Goal: Task Accomplishment & Management: Manage account settings

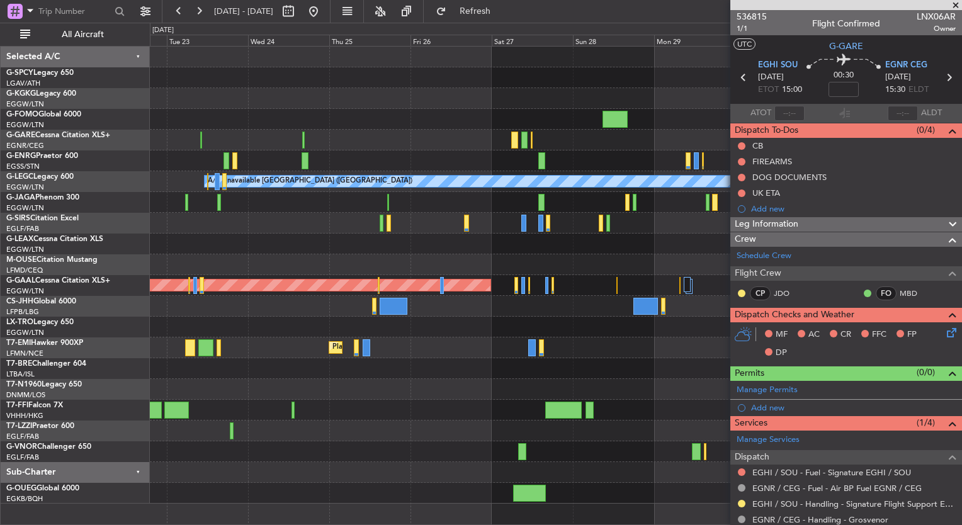
click at [124, 220] on div "AOG Maint [GEOGRAPHIC_DATA] (Ataturk) A/C Unavailable [GEOGRAPHIC_DATA] ([GEOGR…" at bounding box center [481, 274] width 962 height 502
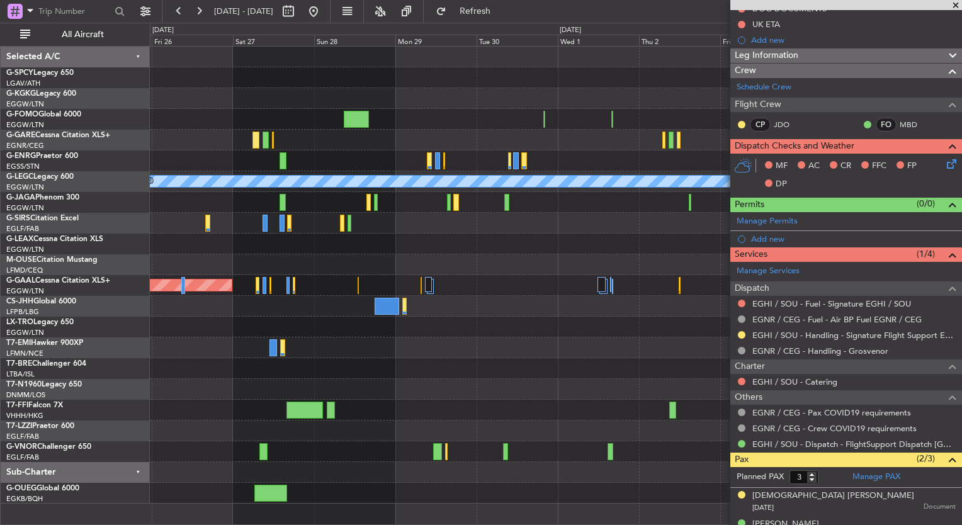
click at [341, 291] on div "A/C Unavailable [GEOGRAPHIC_DATA] ([GEOGRAPHIC_DATA]) Planned [GEOGRAPHIC_DATA]…" at bounding box center [555, 275] width 811 height 457
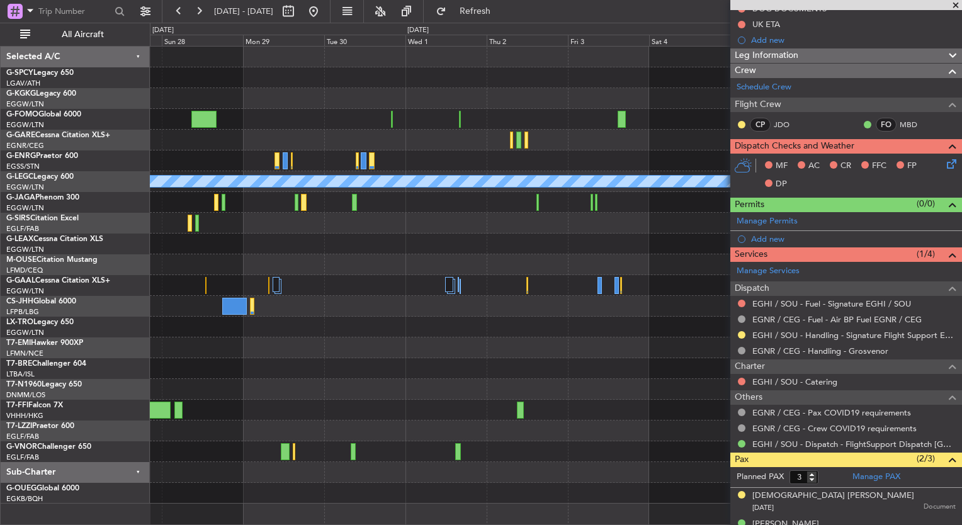
click at [304, 282] on div "A/C Unavailable [GEOGRAPHIC_DATA] ([GEOGRAPHIC_DATA]) Planned [GEOGRAPHIC_DATA]…" at bounding box center [555, 275] width 811 height 457
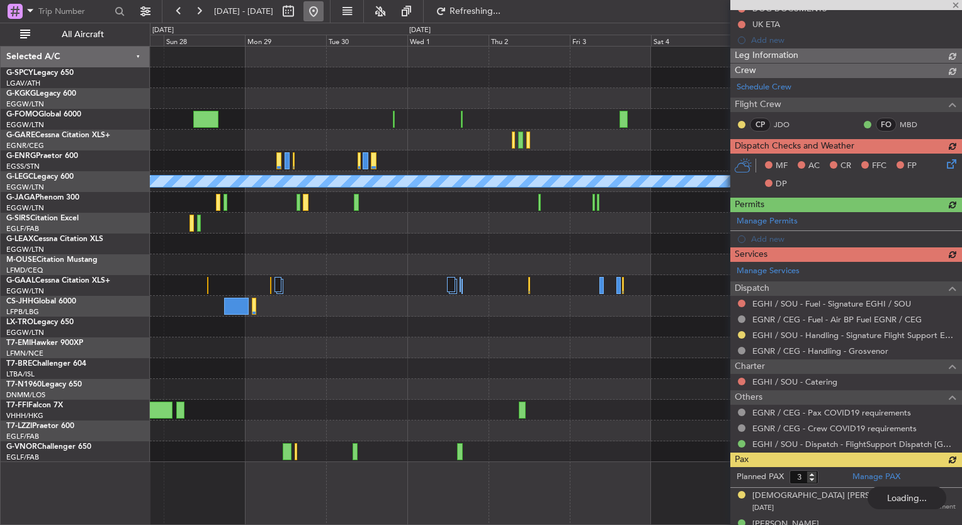
click at [324, 12] on button at bounding box center [313, 11] width 20 height 20
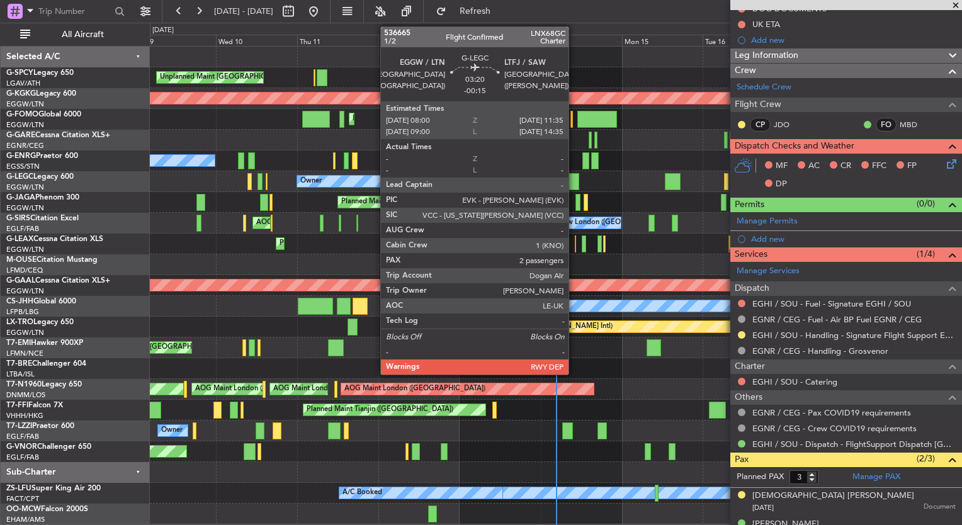
click at [574, 179] on div at bounding box center [573, 181] width 13 height 17
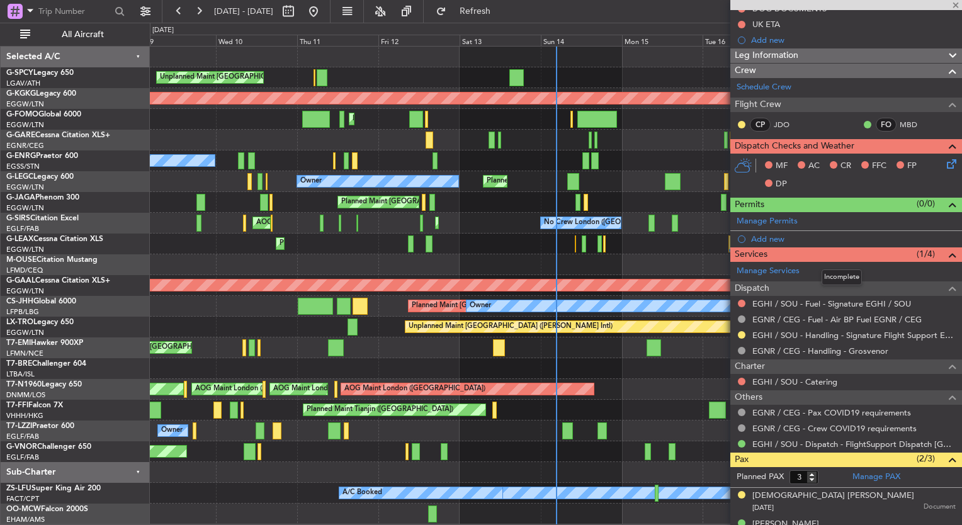
type input "-00:15"
type input "2"
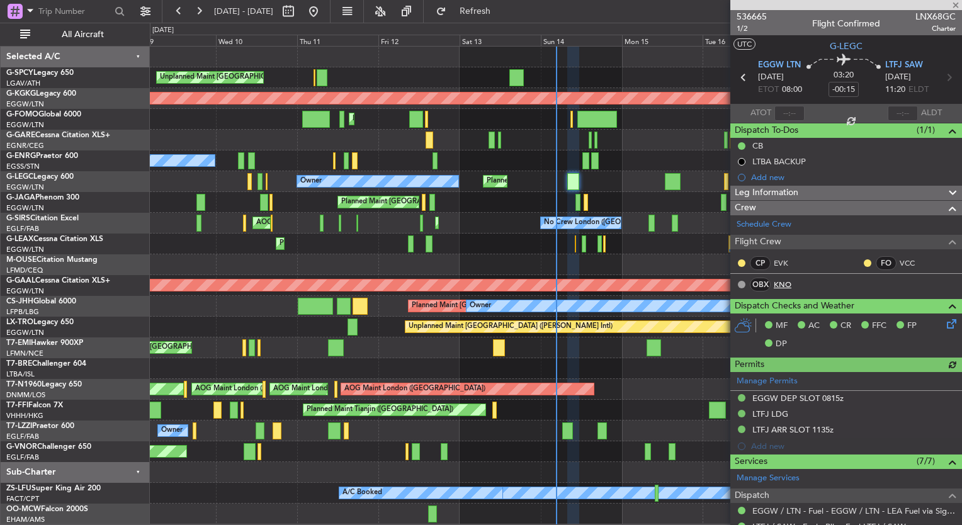
click at [789, 281] on link "KNO" at bounding box center [788, 284] width 28 height 11
click at [502, 14] on span "Refresh" at bounding box center [475, 11] width 53 height 9
click at [783, 285] on link "KNO" at bounding box center [788, 284] width 28 height 11
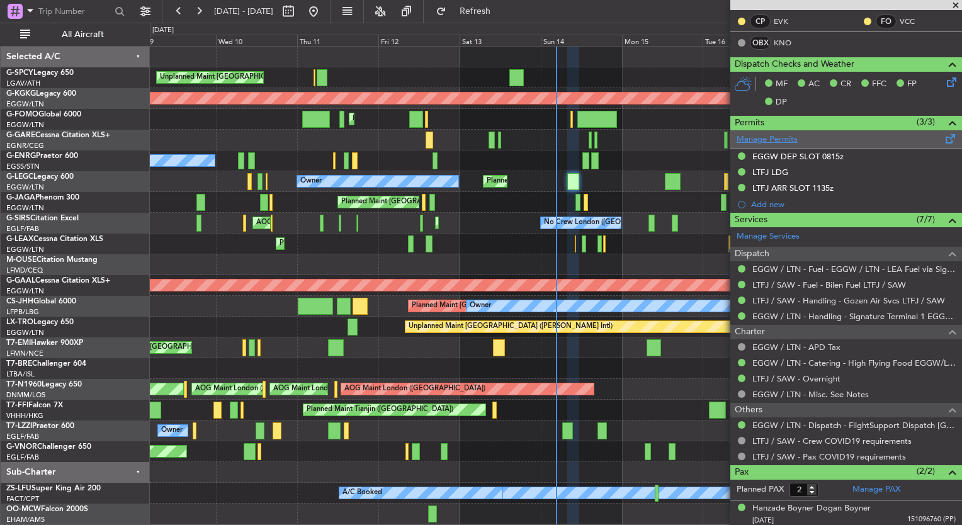
scroll to position [271, 0]
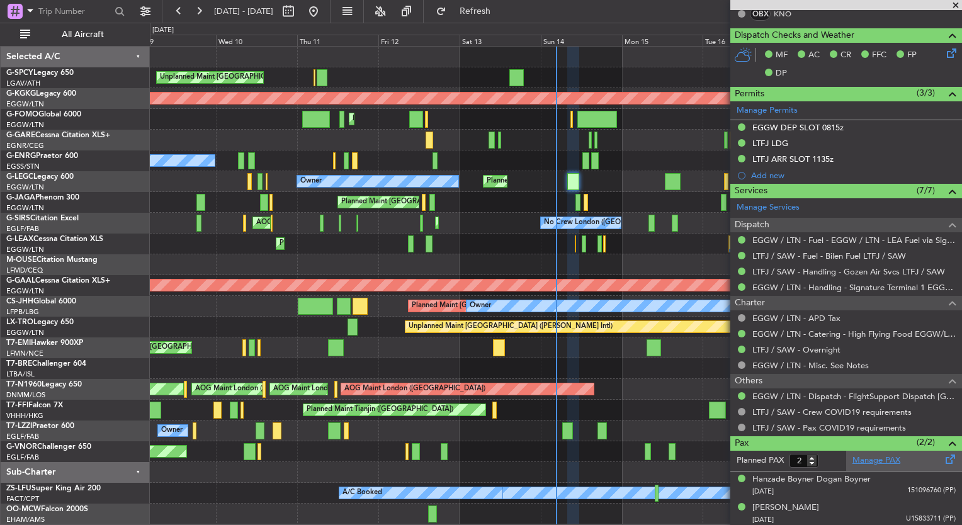
click at [881, 457] on link "Manage PAX" at bounding box center [876, 460] width 48 height 13
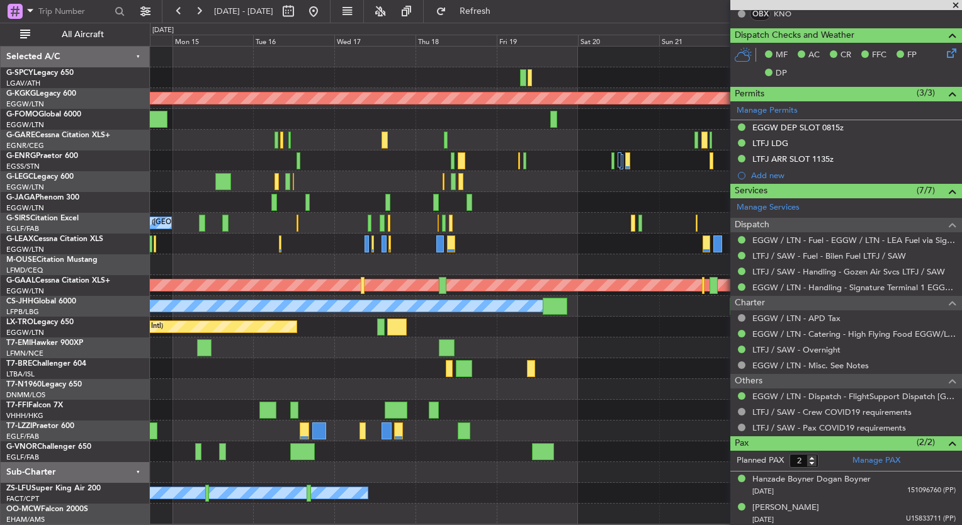
click at [0, 150] on html "[DATE] - [DATE] Refresh Quick Links All Aircraft AOG Maint [GEOGRAPHIC_DATA] ([…" at bounding box center [481, 262] width 962 height 525
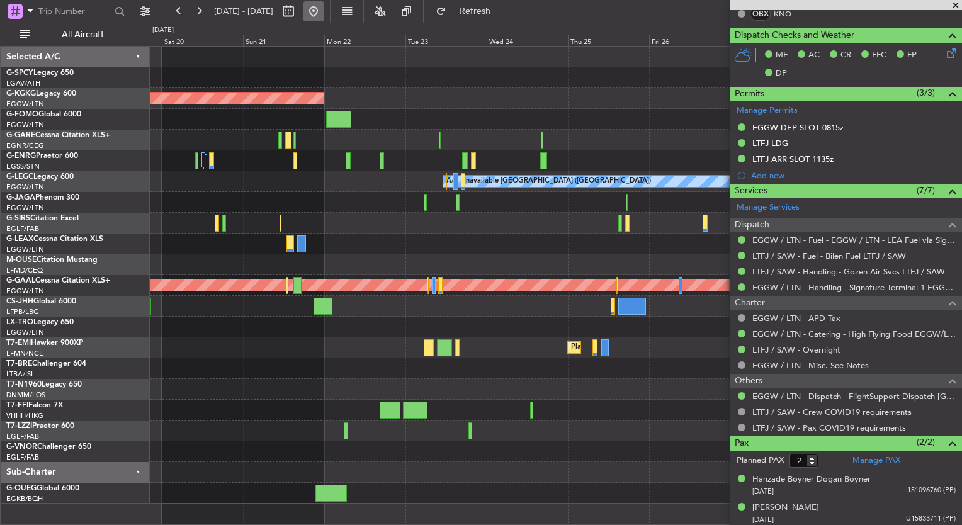
click at [324, 8] on button at bounding box center [313, 11] width 20 height 20
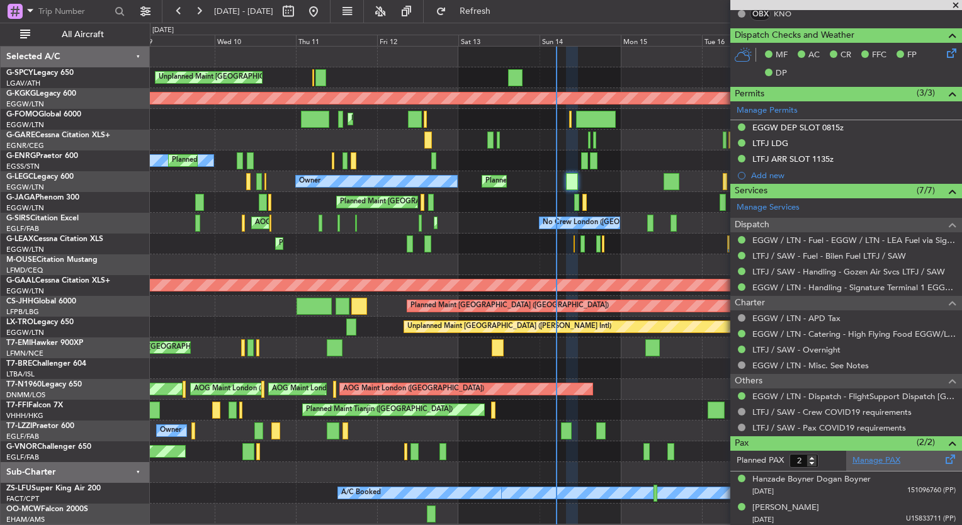
click at [863, 457] on link "Manage PAX" at bounding box center [876, 460] width 48 height 13
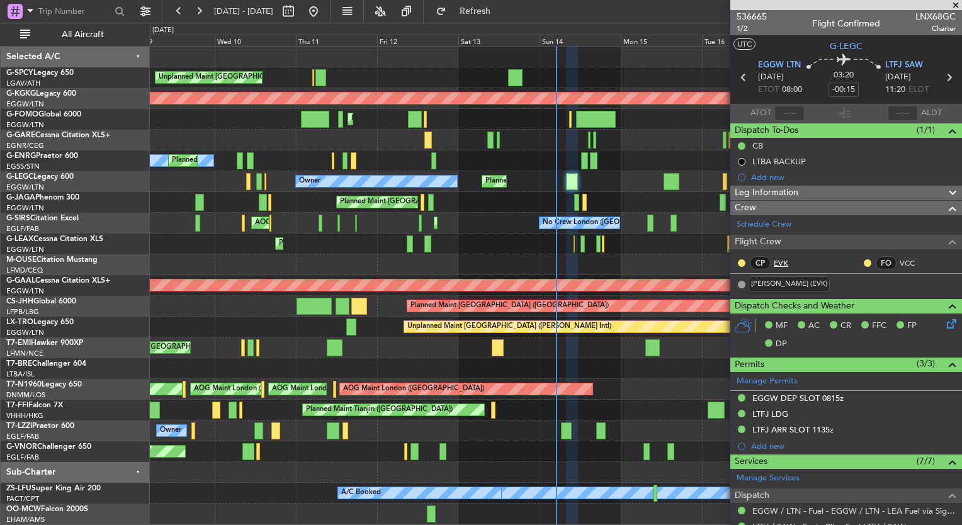
click at [783, 260] on link "EVK" at bounding box center [788, 262] width 28 height 11
click at [787, 283] on link "KNO" at bounding box center [788, 284] width 28 height 11
click at [741, 31] on span "1/2" at bounding box center [752, 28] width 30 height 11
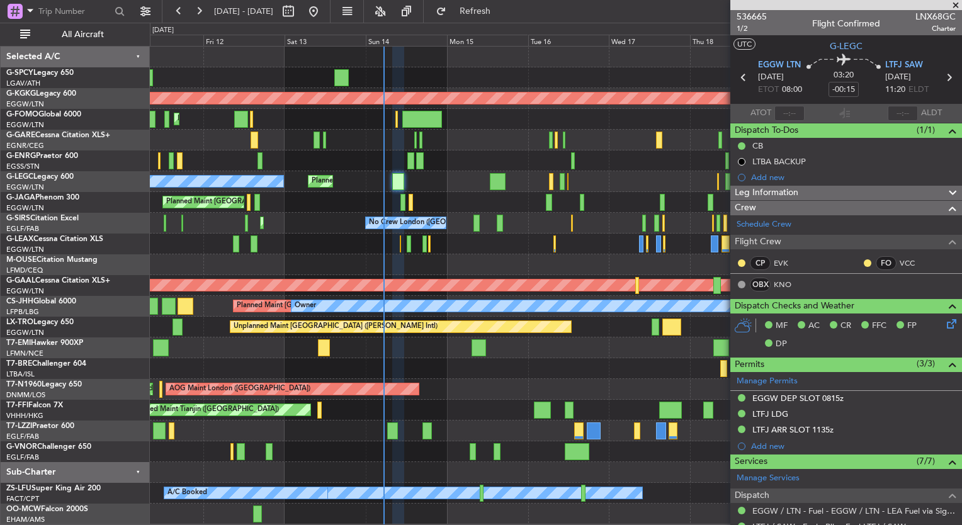
click at [0, 191] on html "[DATE] - [DATE] Refresh Quick Links All Aircraft Unplanned Maint [GEOGRAPHIC_DA…" at bounding box center [481, 262] width 962 height 525
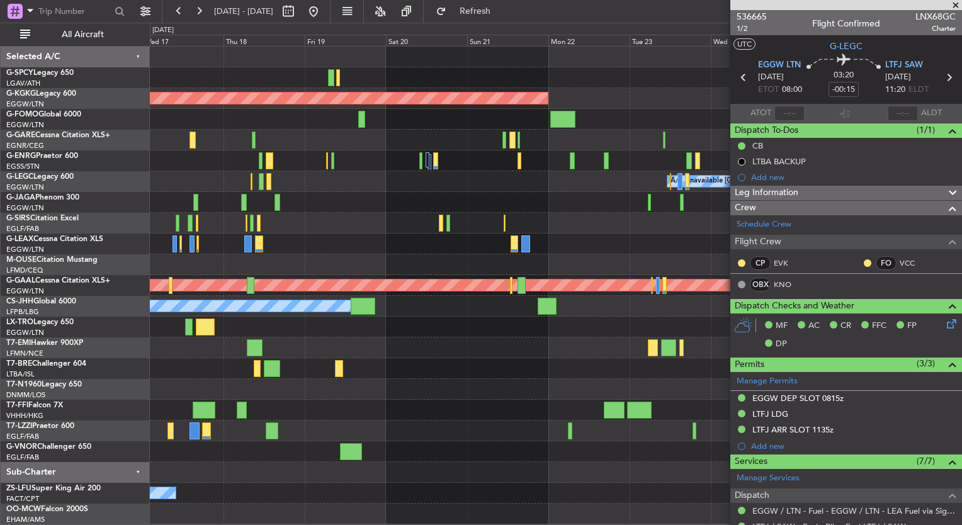
click at [10, 184] on div "AOG Maint [GEOGRAPHIC_DATA] (Ataturk) A/C Unavailable [GEOGRAPHIC_DATA] ([GEOGR…" at bounding box center [481, 274] width 962 height 502
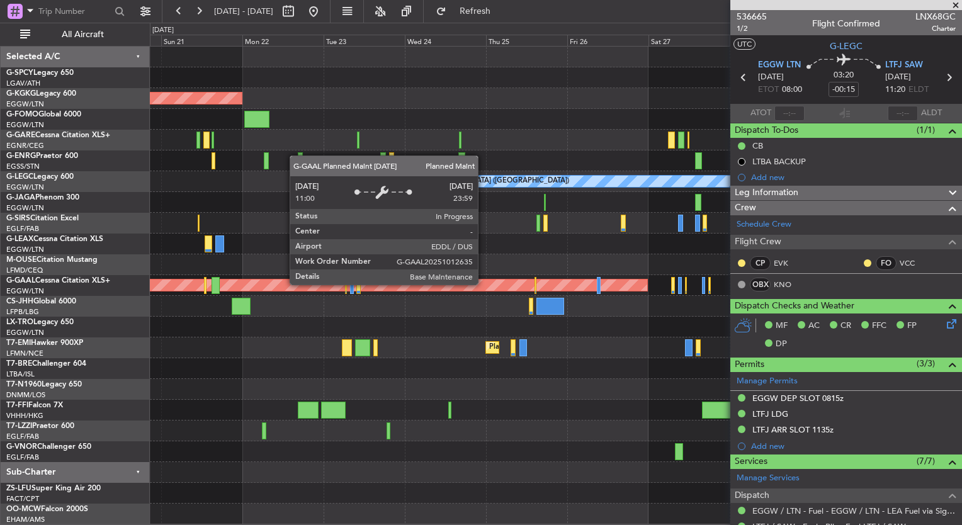
click at [243, 219] on div "AOG Maint [GEOGRAPHIC_DATA] (Ataturk) A/C Unavailable [GEOGRAPHIC_DATA] ([GEOGR…" at bounding box center [555, 286] width 811 height 478
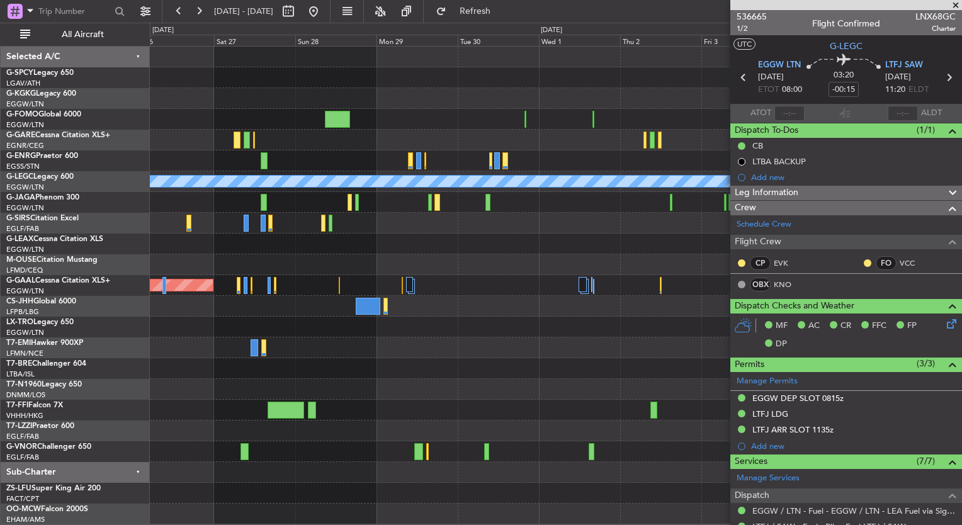
click at [206, 192] on div "A/C Unavailable [GEOGRAPHIC_DATA] ([GEOGRAPHIC_DATA]) Planned [GEOGRAPHIC_DATA]…" at bounding box center [555, 286] width 811 height 478
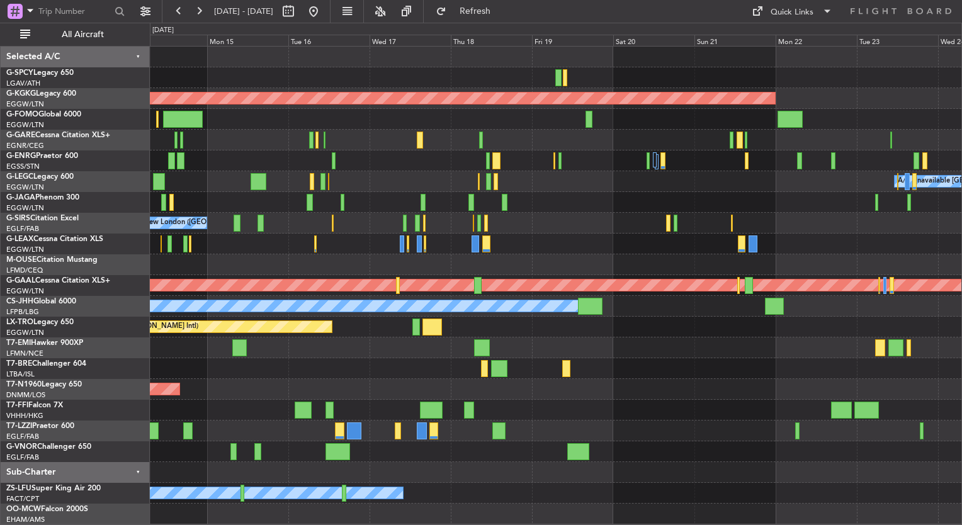
click at [176, 300] on div "AOG Maint [GEOGRAPHIC_DATA] (Ataturk) A/C Unavailable [GEOGRAPHIC_DATA] ([GEOGR…" at bounding box center [555, 286] width 811 height 478
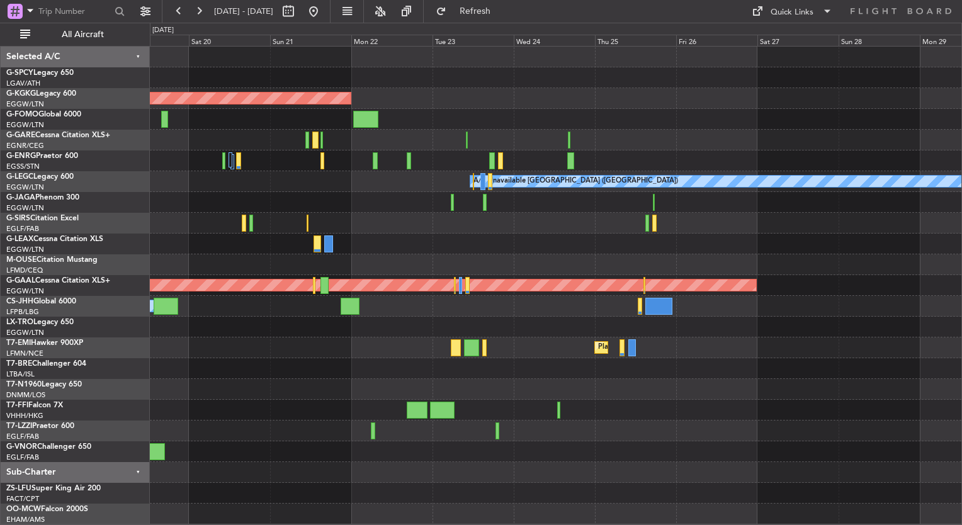
click at [131, 342] on div "AOG Maint [GEOGRAPHIC_DATA] (Ataturk) A/C Unavailable [GEOGRAPHIC_DATA] ([GEOGR…" at bounding box center [481, 274] width 962 height 502
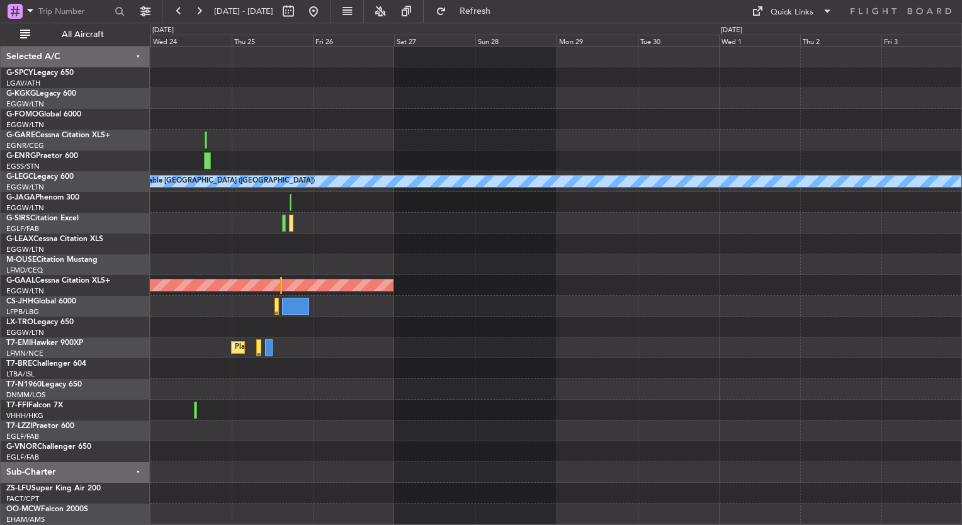
click at [290, 431] on div "AOG Maint [GEOGRAPHIC_DATA] (Ataturk) A/C Unavailable [GEOGRAPHIC_DATA] ([GEOGR…" at bounding box center [555, 286] width 811 height 478
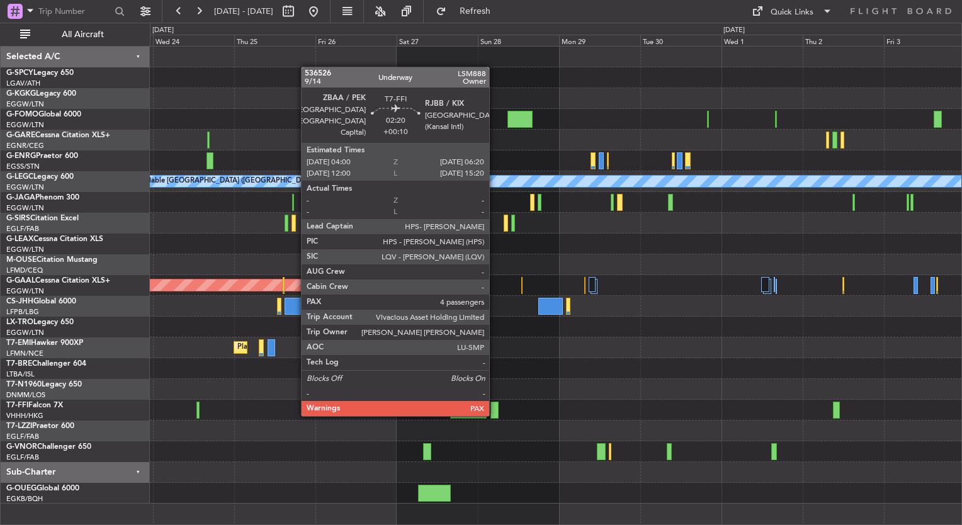
click at [495, 414] on div at bounding box center [494, 410] width 8 height 17
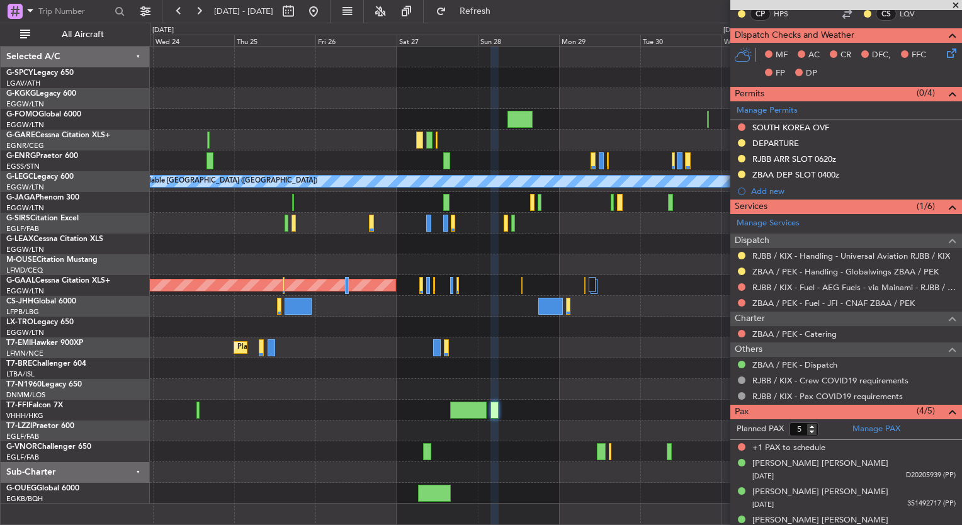
scroll to position [305, 0]
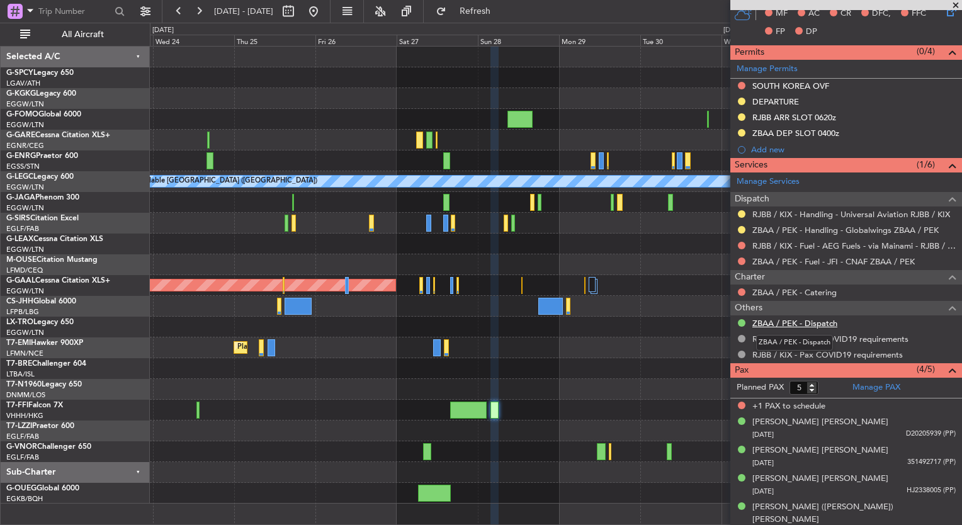
click at [808, 323] on link "ZBAA / PEK - Dispatch" at bounding box center [794, 323] width 85 height 11
click at [324, 17] on button at bounding box center [313, 11] width 20 height 20
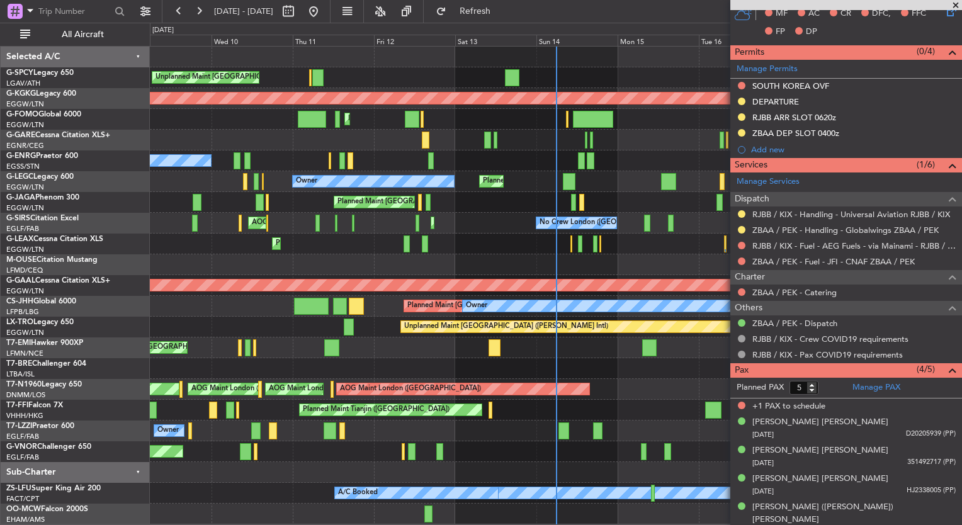
click at [669, 23] on div "Unplanned Maint Athens (Eleftherios Venizelos Intl) AOG Maint Istanbul (Ataturk…" at bounding box center [481, 274] width 962 height 502
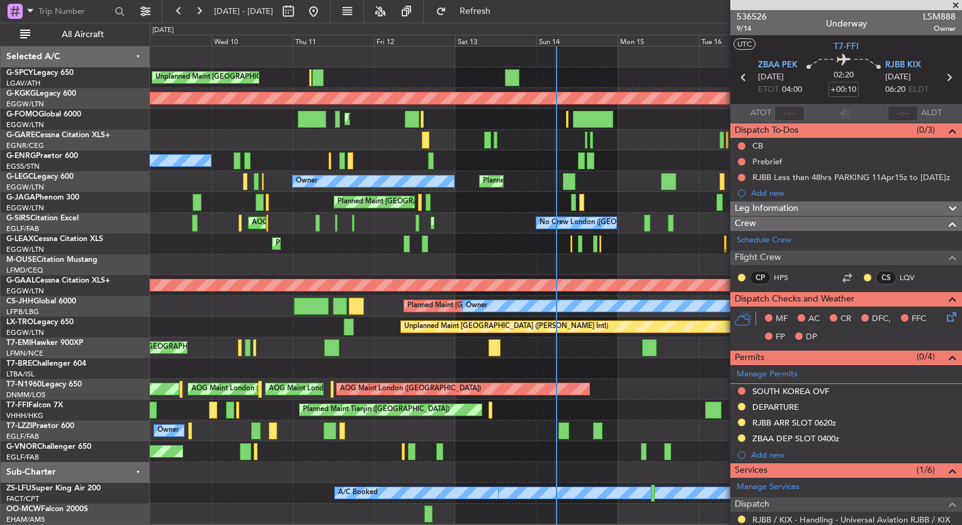
click at [956, 4] on span at bounding box center [955, 5] width 13 height 11
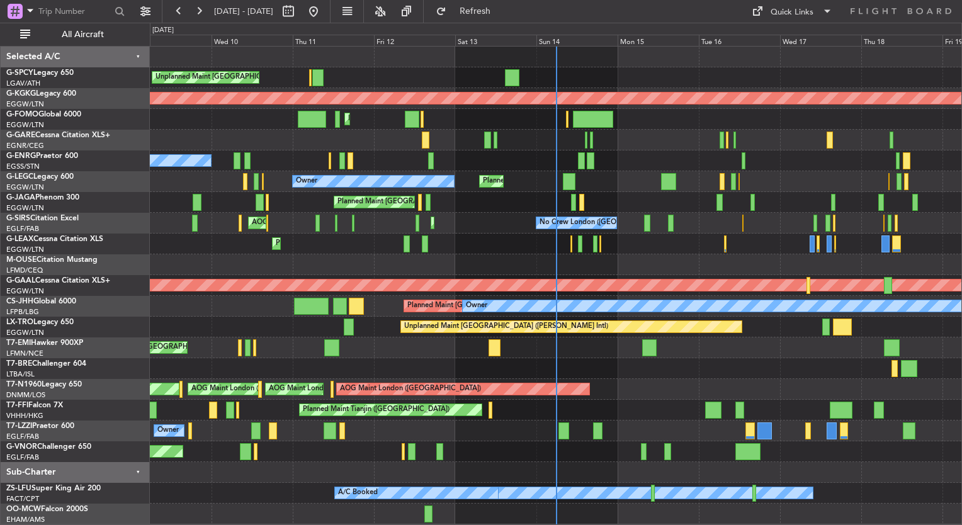
type input "0"
click at [889, 392] on div "AOG Maint London (Stansted) AOG Maint London (Stansted) AOG Maint London (Stans…" at bounding box center [555, 389] width 811 height 21
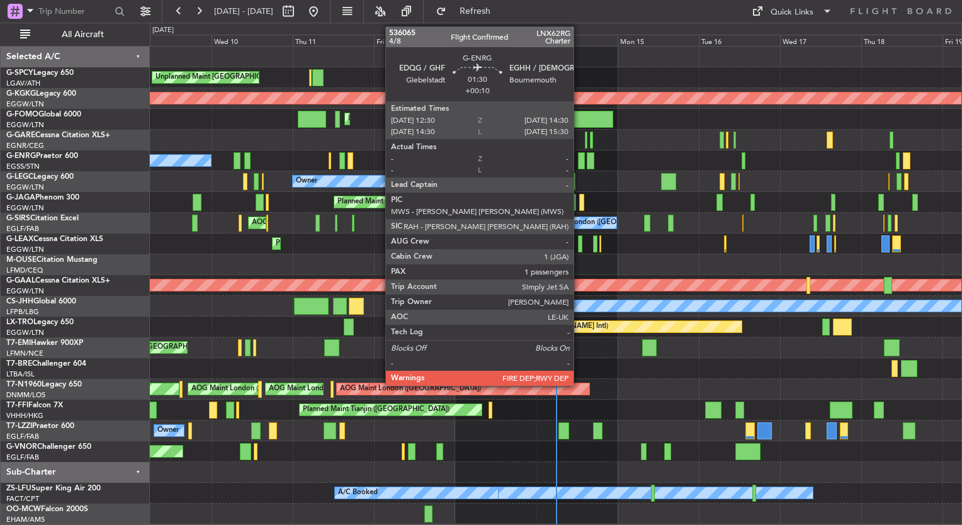
click at [579, 162] on div at bounding box center [581, 160] width 7 height 17
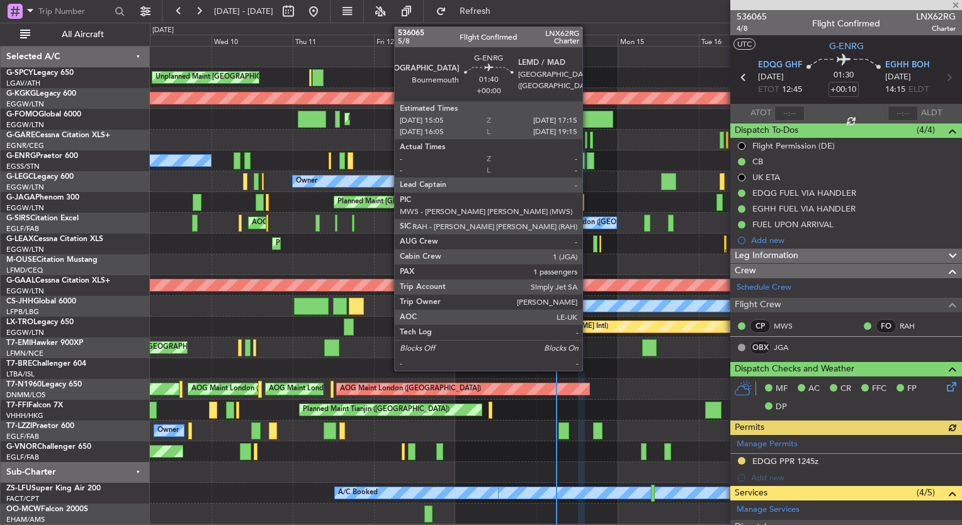
click at [589, 160] on div at bounding box center [591, 160] width 8 height 17
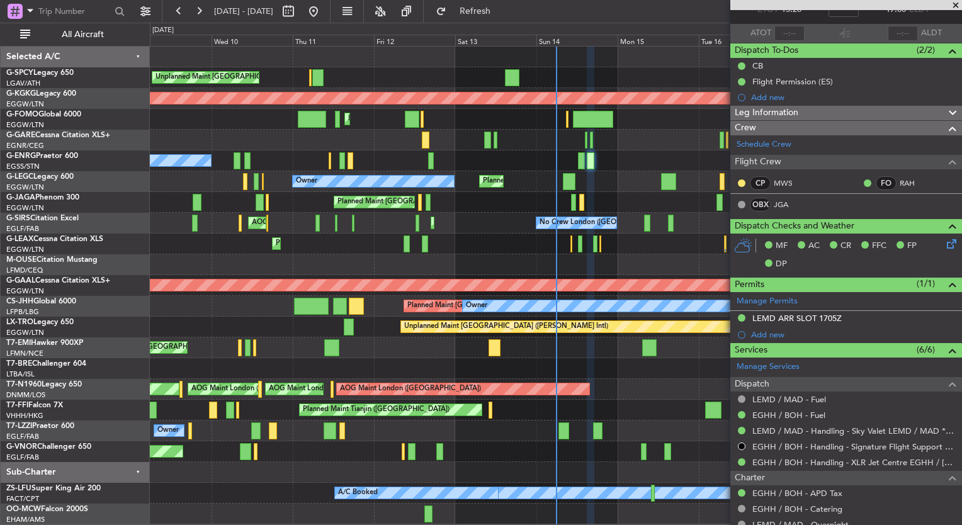
scroll to position [62, 0]
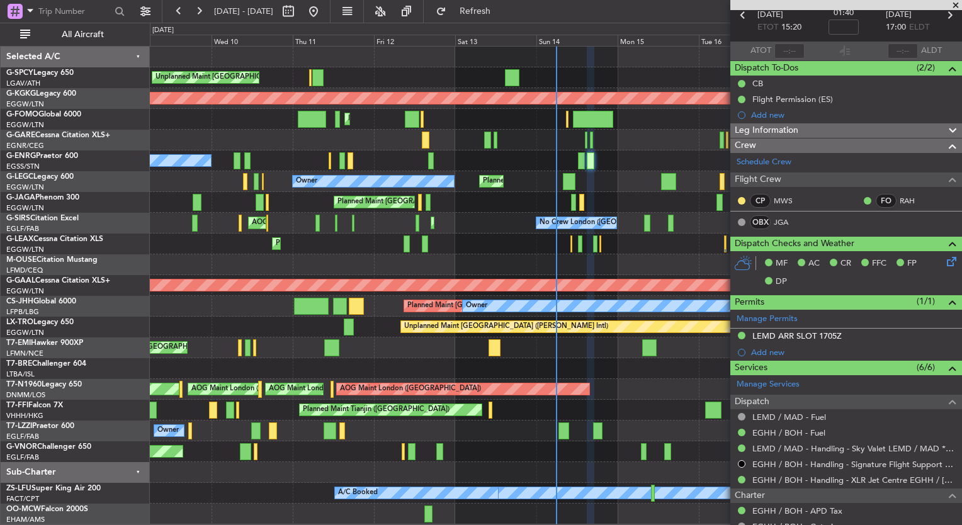
click at [952, 3] on span at bounding box center [955, 5] width 13 height 11
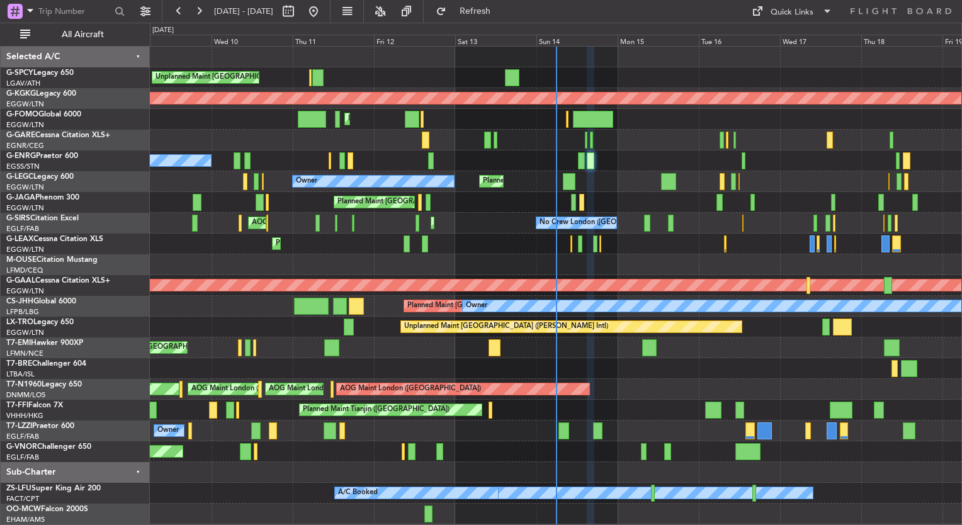
type input "0"
click at [872, 157] on div "Planned Maint London (Stansted) No Crew" at bounding box center [555, 160] width 811 height 21
click at [443, 159] on div "Planned Maint London (Stansted) No Crew" at bounding box center [555, 160] width 811 height 21
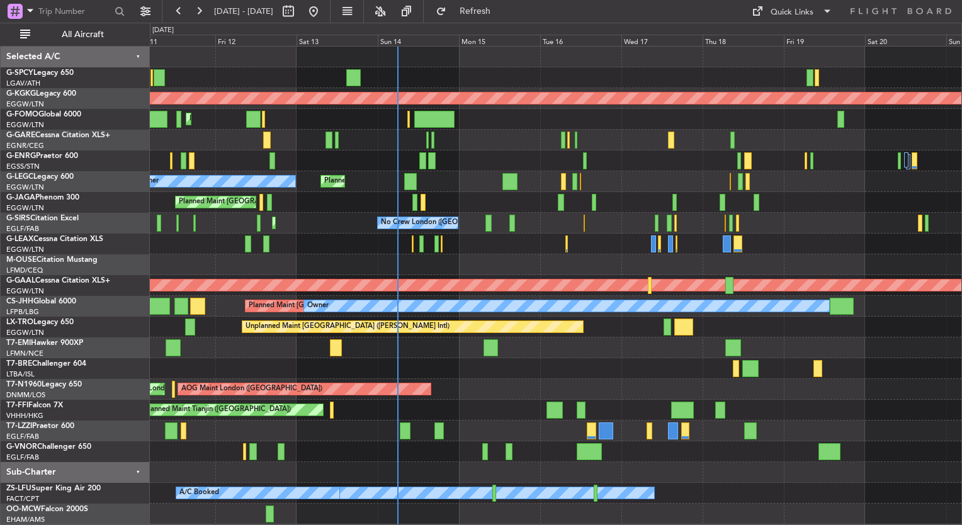
click at [465, 169] on div "Planned Maint London (Stansted) No Crew" at bounding box center [555, 160] width 811 height 21
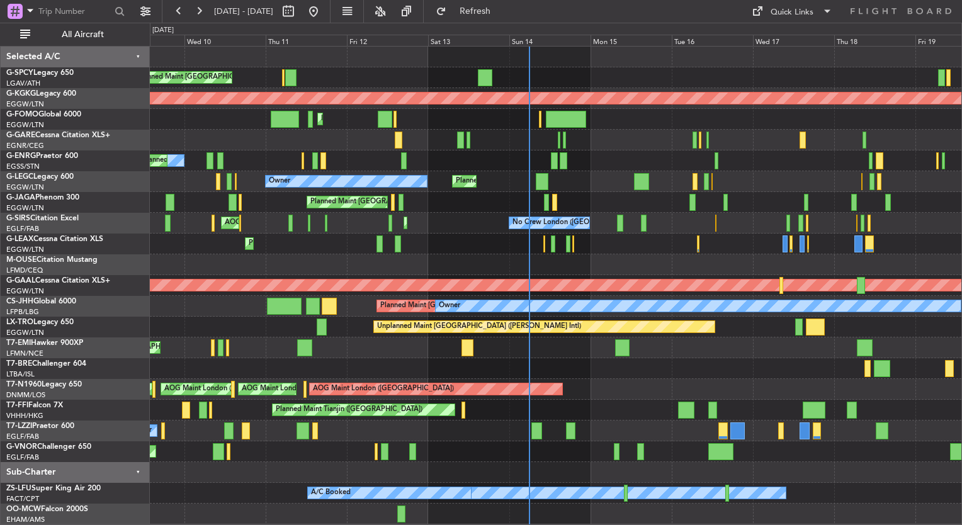
click at [647, 161] on div "No Crew Planned Maint London (Stansted)" at bounding box center [555, 160] width 811 height 21
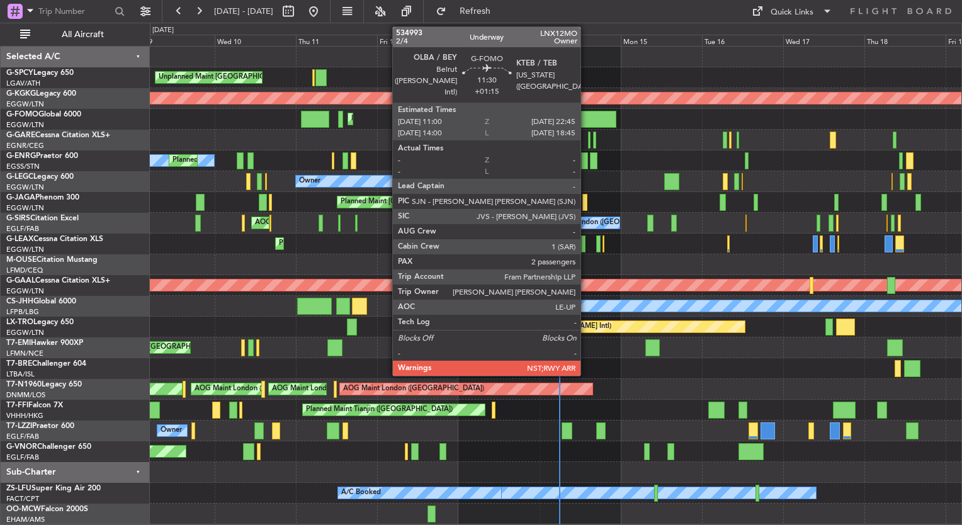
click at [586, 121] on div at bounding box center [596, 119] width 40 height 17
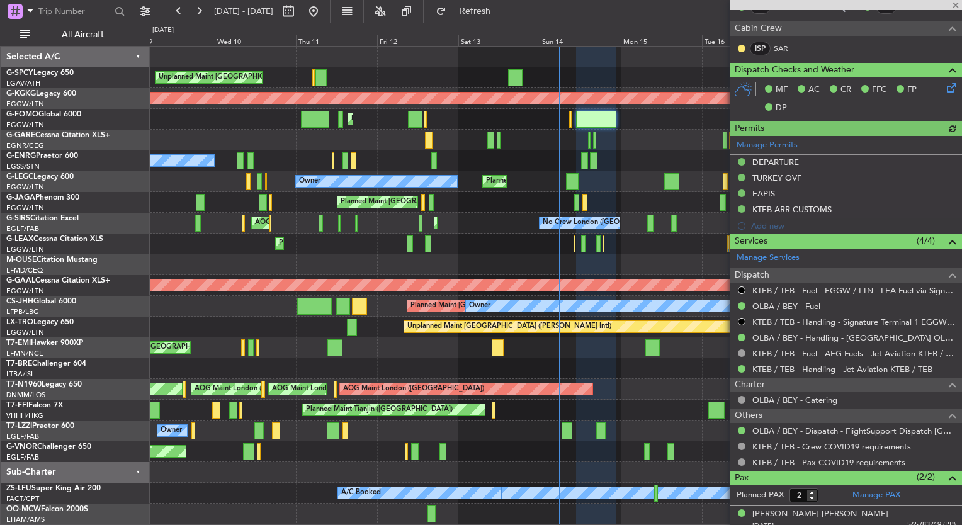
scroll to position [287, 0]
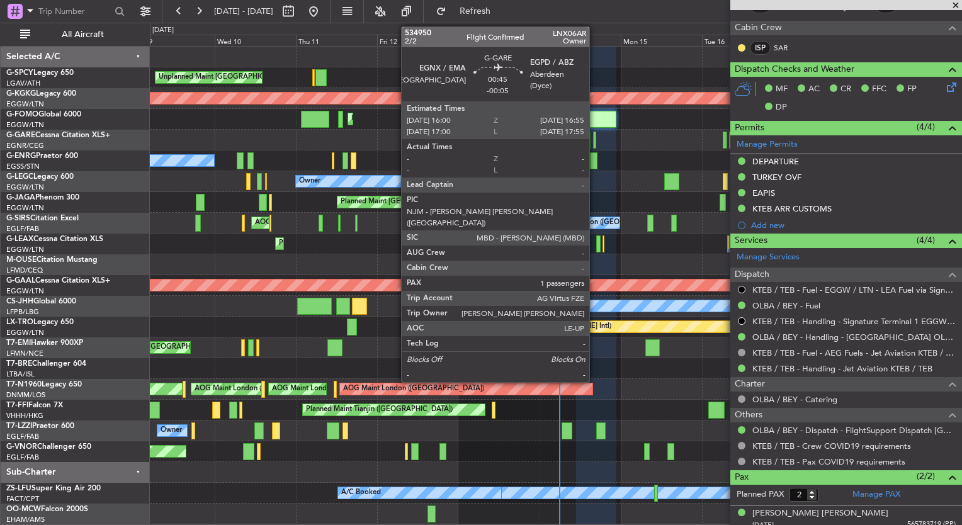
click at [595, 142] on div at bounding box center [594, 140] width 3 height 17
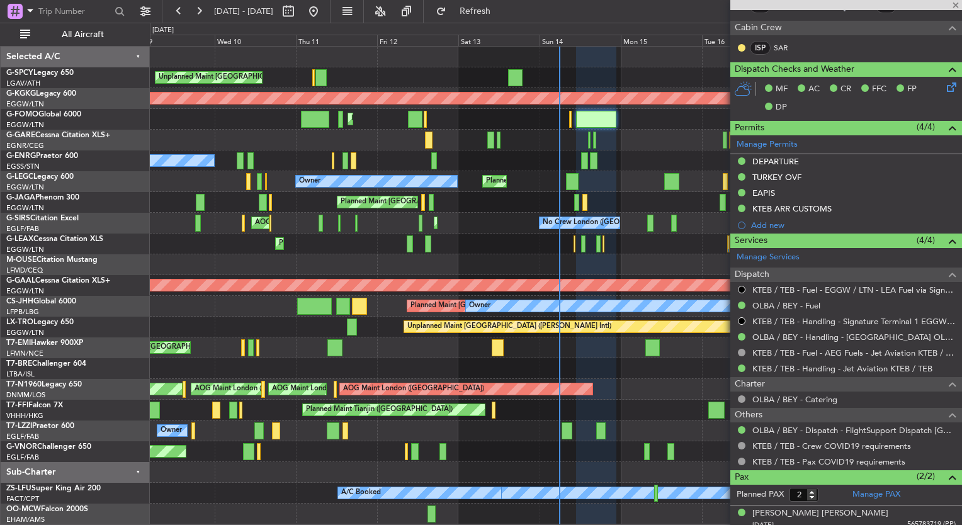
type input "-00:05"
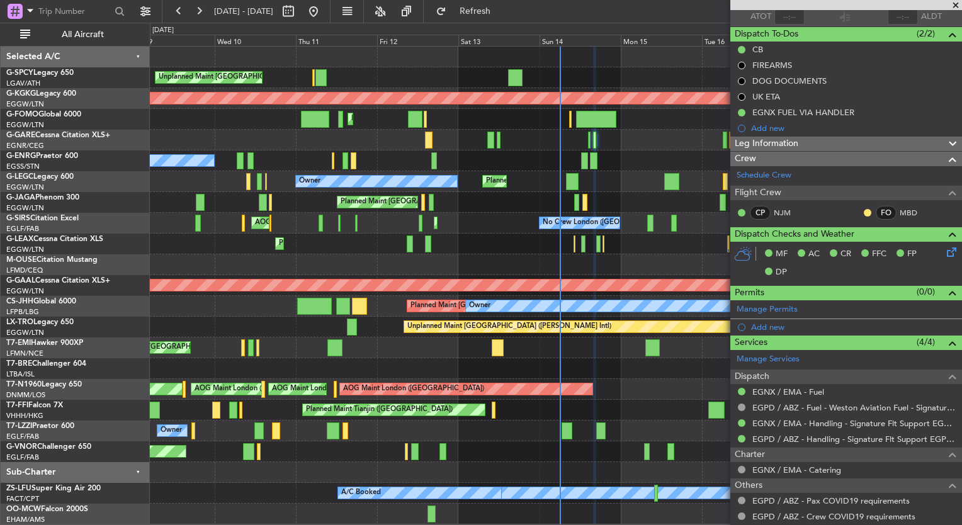
scroll to position [0, 0]
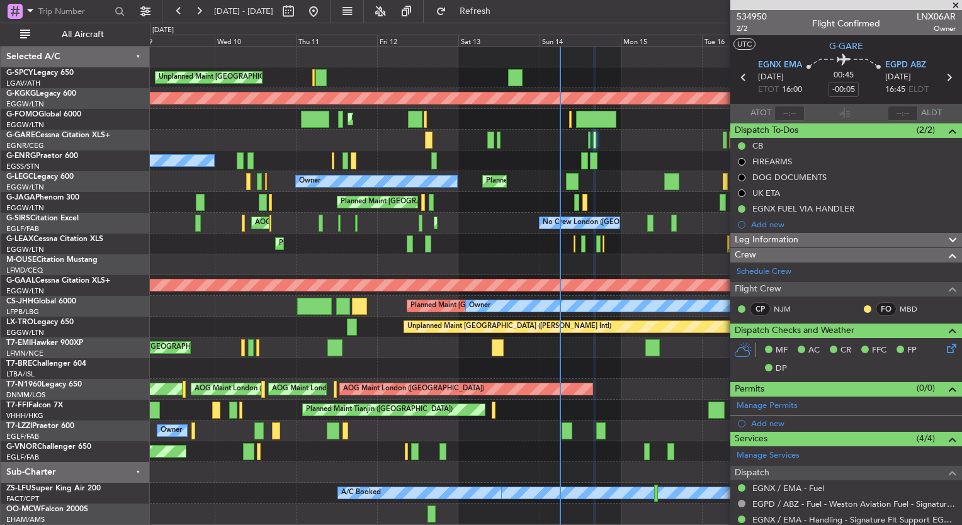
click at [956, 6] on span at bounding box center [955, 5] width 13 height 11
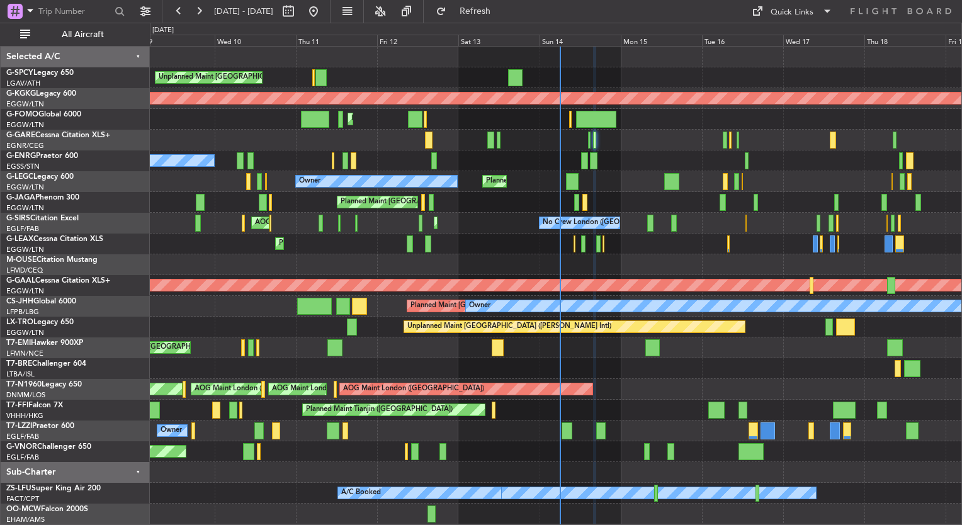
type input "0"
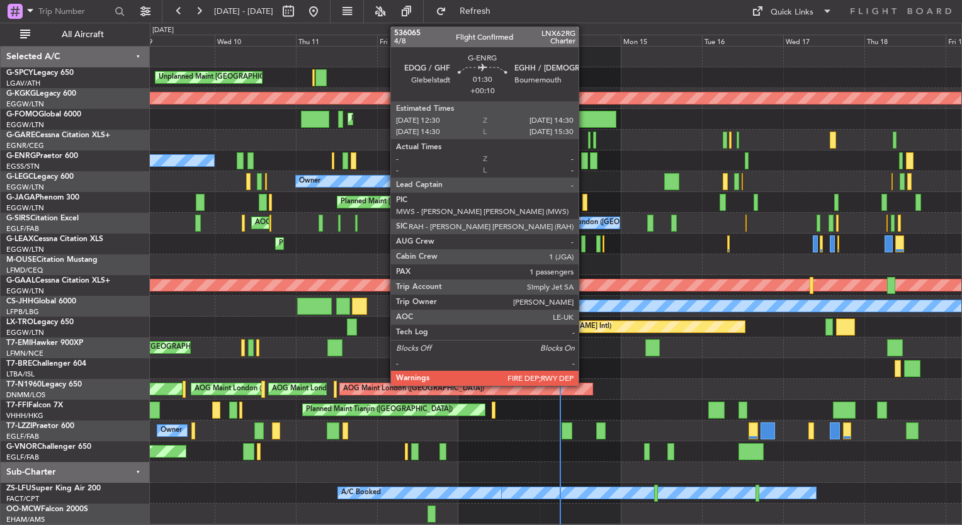
click at [584, 159] on div at bounding box center [584, 160] width 7 height 17
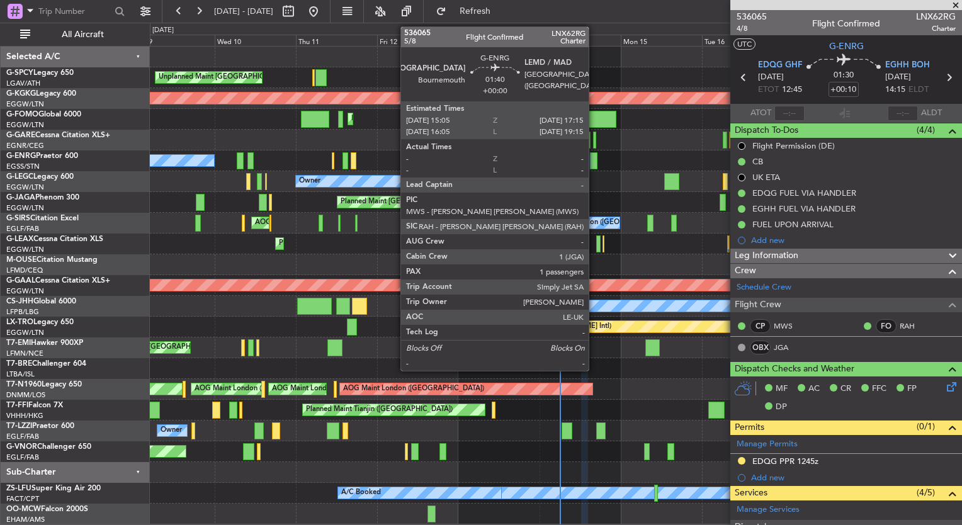
click at [594, 160] on div at bounding box center [594, 160] width 8 height 17
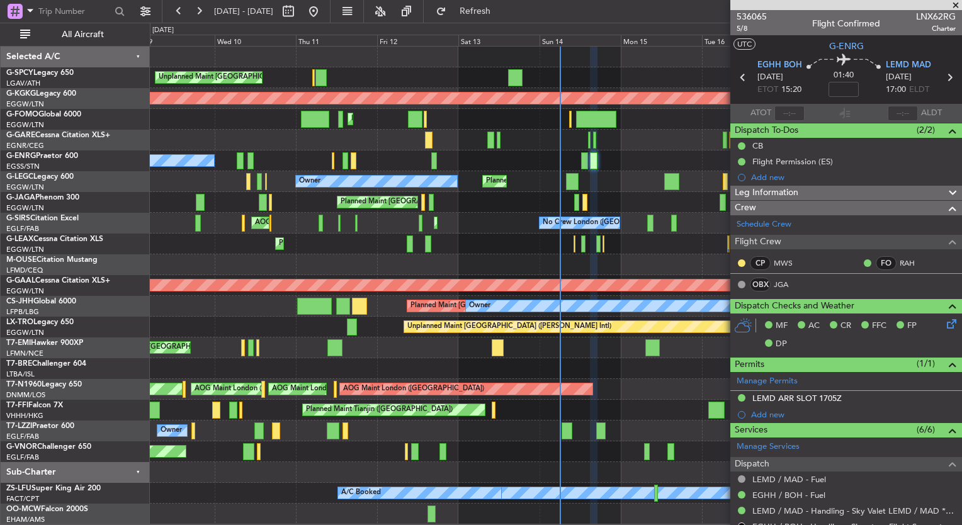
click at [954, 4] on span at bounding box center [955, 5] width 13 height 11
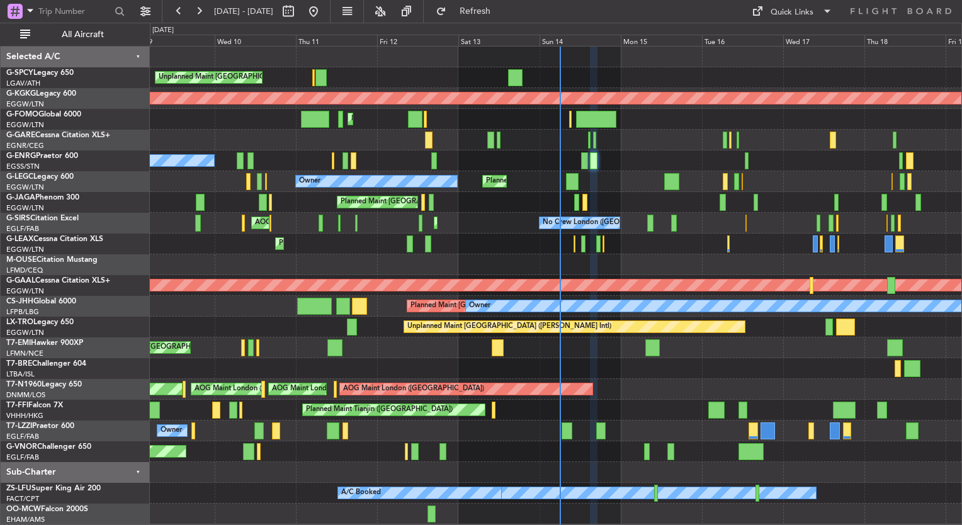
type input "0"
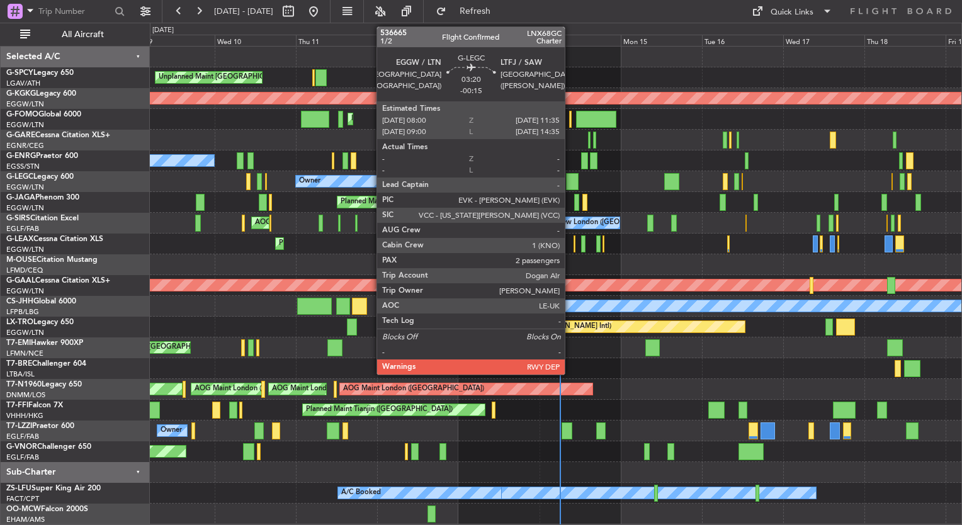
click at [570, 180] on div at bounding box center [572, 181] width 13 height 17
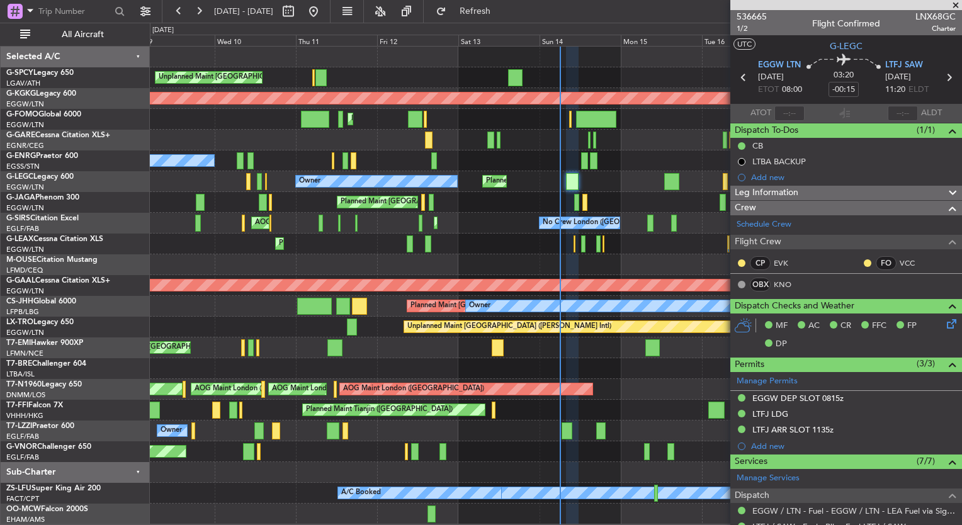
click at [952, 4] on span at bounding box center [955, 5] width 13 height 11
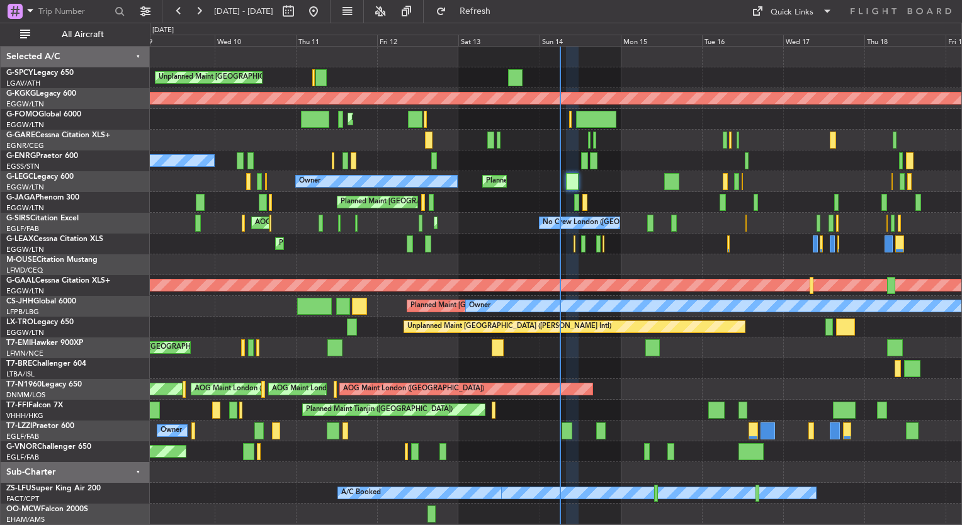
type input "0"
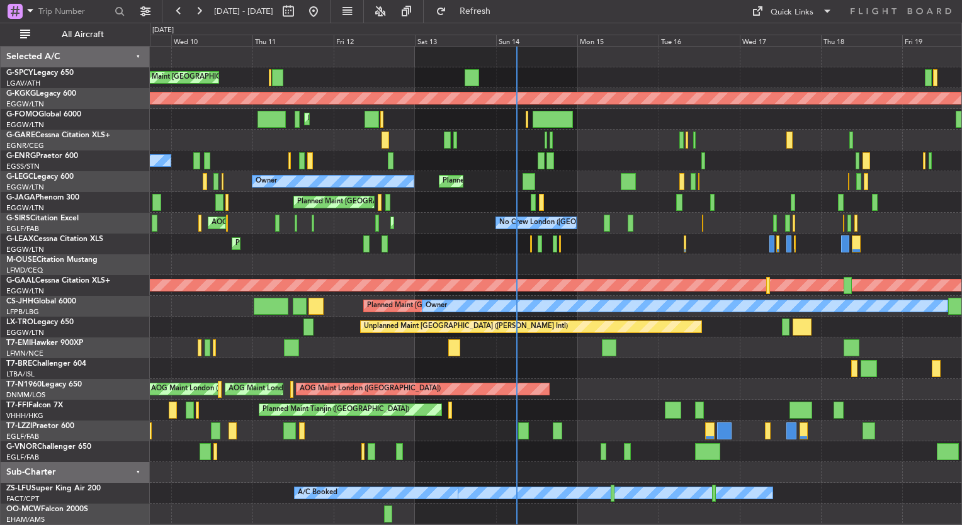
click at [606, 198] on div "Planned Maint [GEOGRAPHIC_DATA] ([GEOGRAPHIC_DATA])" at bounding box center [555, 202] width 811 height 21
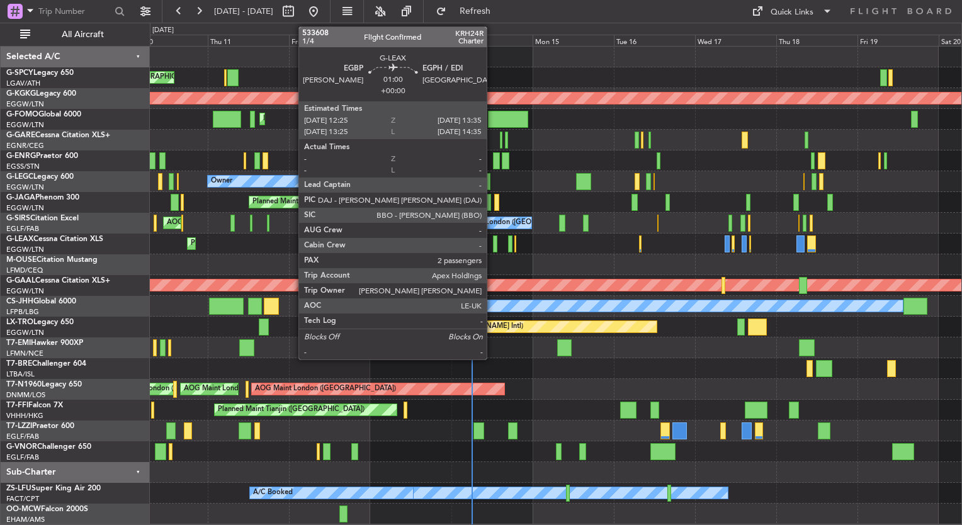
click at [493, 249] on div at bounding box center [495, 243] width 4 height 17
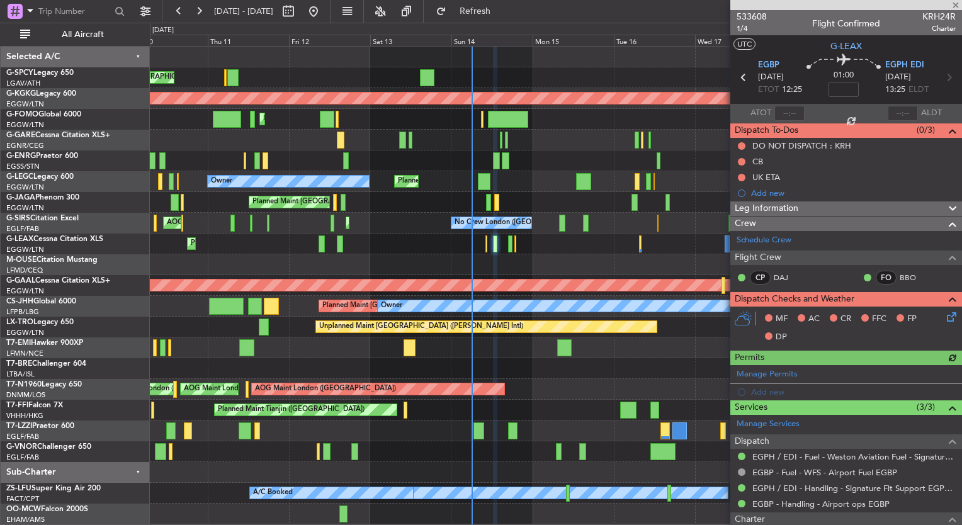
click at [954, 7] on div at bounding box center [846, 5] width 232 height 10
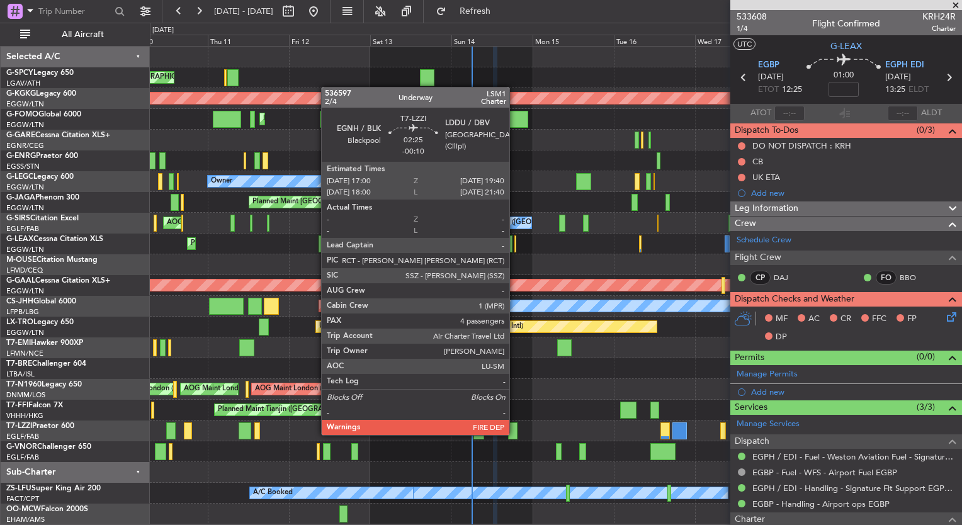
click at [515, 434] on div at bounding box center [512, 430] width 9 height 17
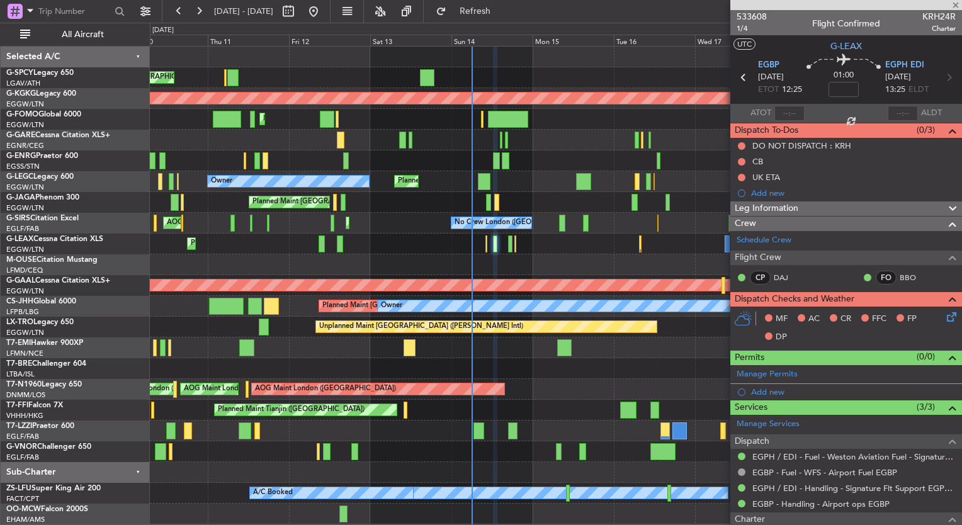
type input "-00:10"
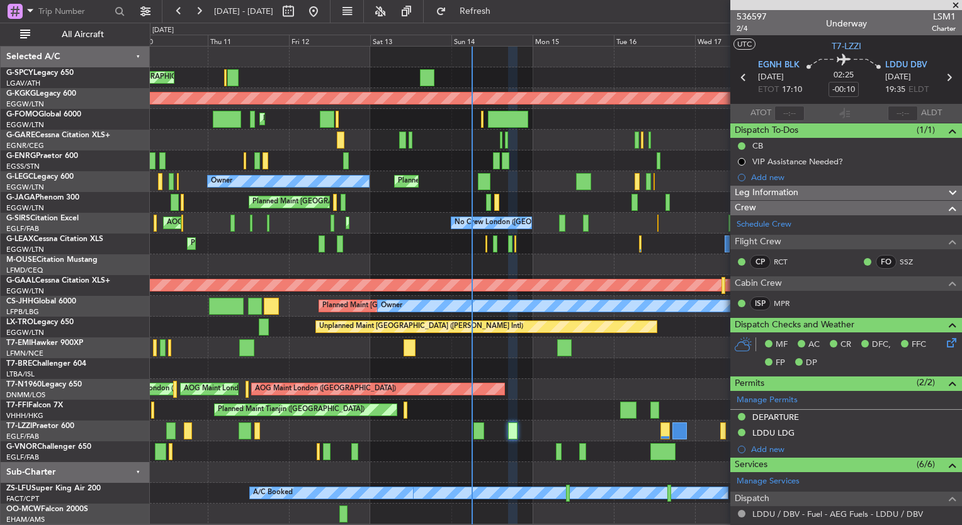
click at [957, 6] on span at bounding box center [955, 5] width 13 height 11
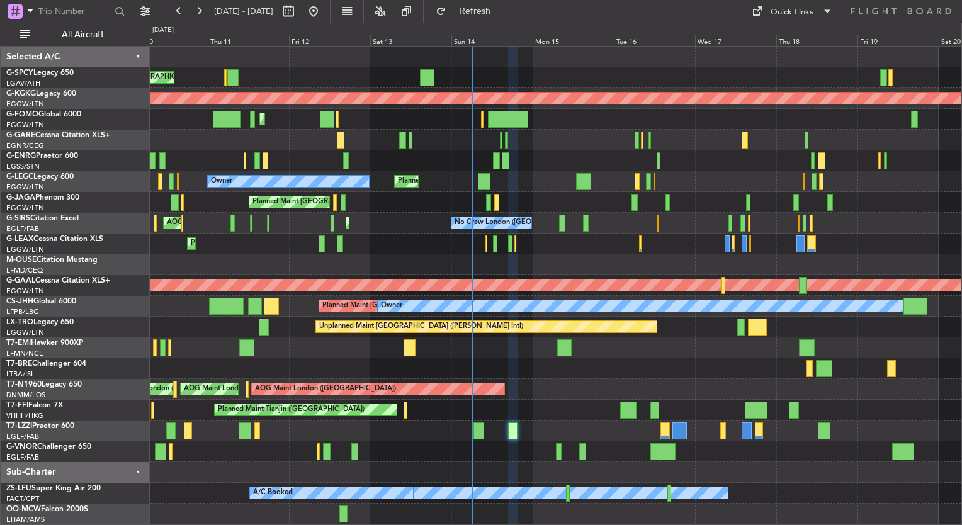
type input "0"
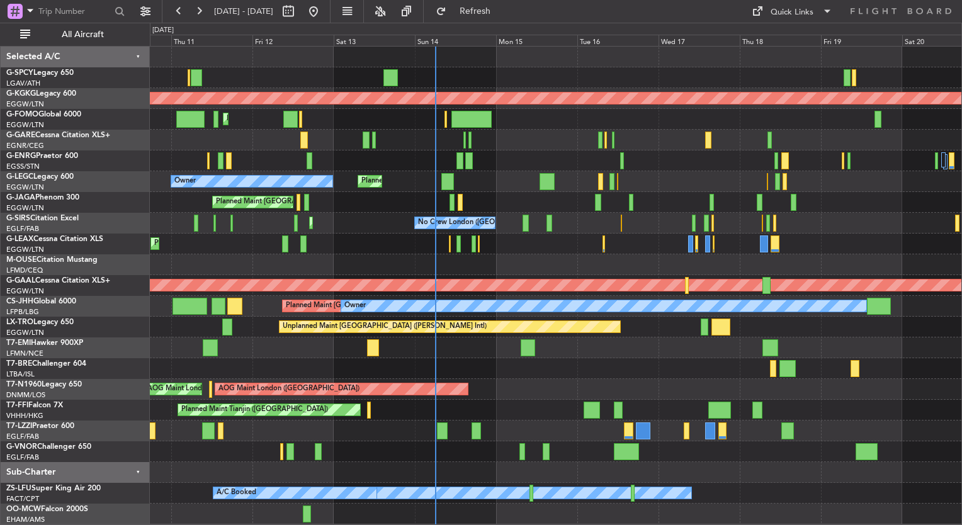
click at [504, 417] on div "Planned Maint Tianjin ([GEOGRAPHIC_DATA])" at bounding box center [555, 410] width 811 height 21
